Goal: Find contact information: Find contact information

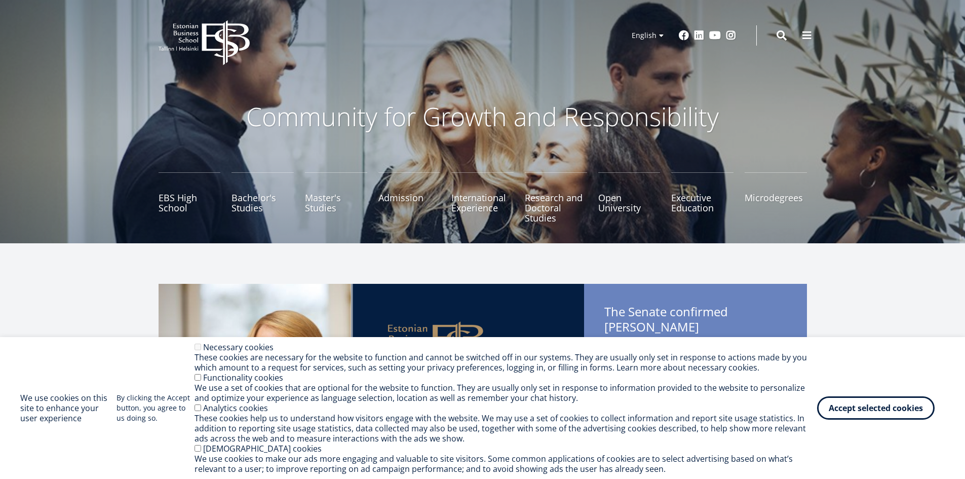
click at [197, 381] on div "Functionality cookies" at bounding box center [506, 377] width 623 height 10
click at [909, 406] on button "Accept selected cookies" at bounding box center [876, 405] width 118 height 23
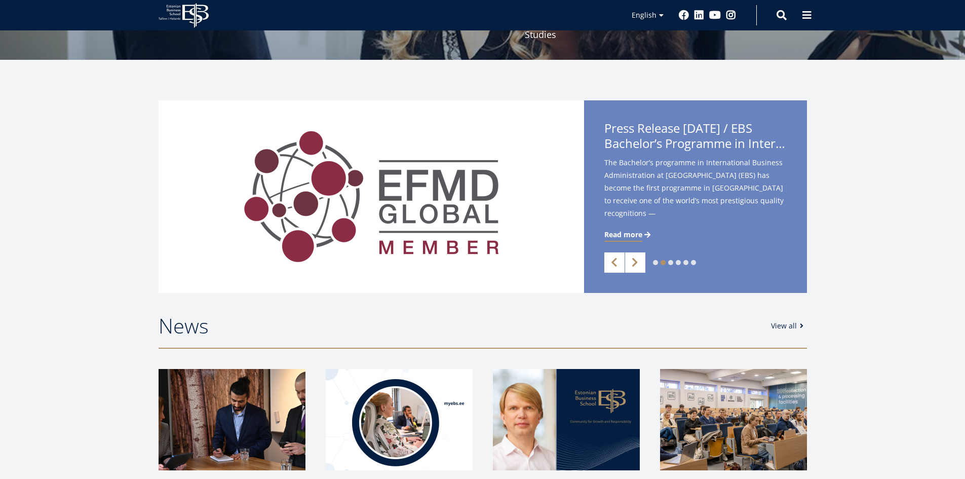
scroll to position [304, 0]
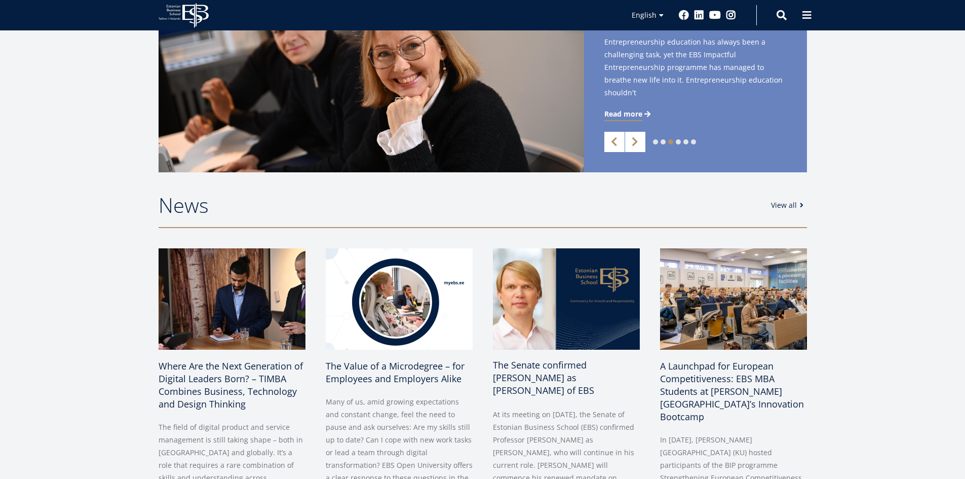
click at [522, 371] on span "The Senate confirmed Meelis Kitsing as Rector of EBS" at bounding box center [543, 378] width 101 height 38
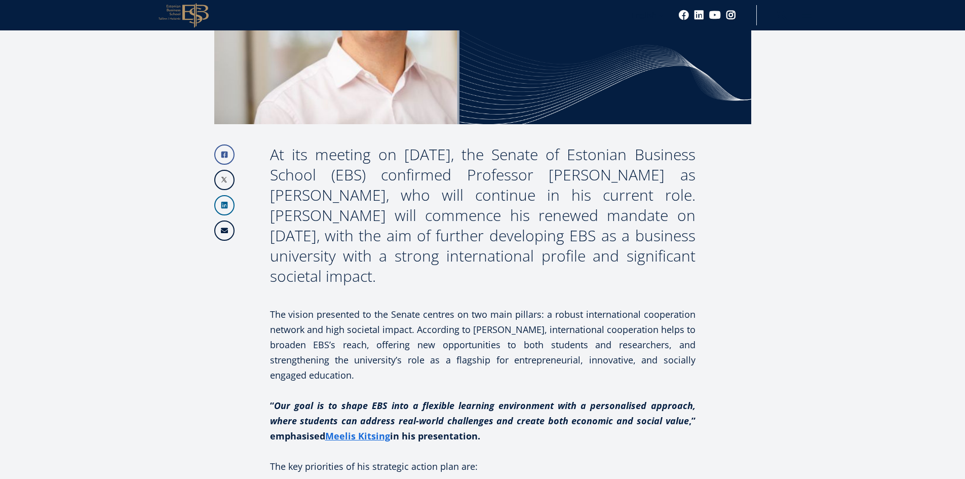
scroll to position [375, 0]
